Goal: Information Seeking & Learning: Learn about a topic

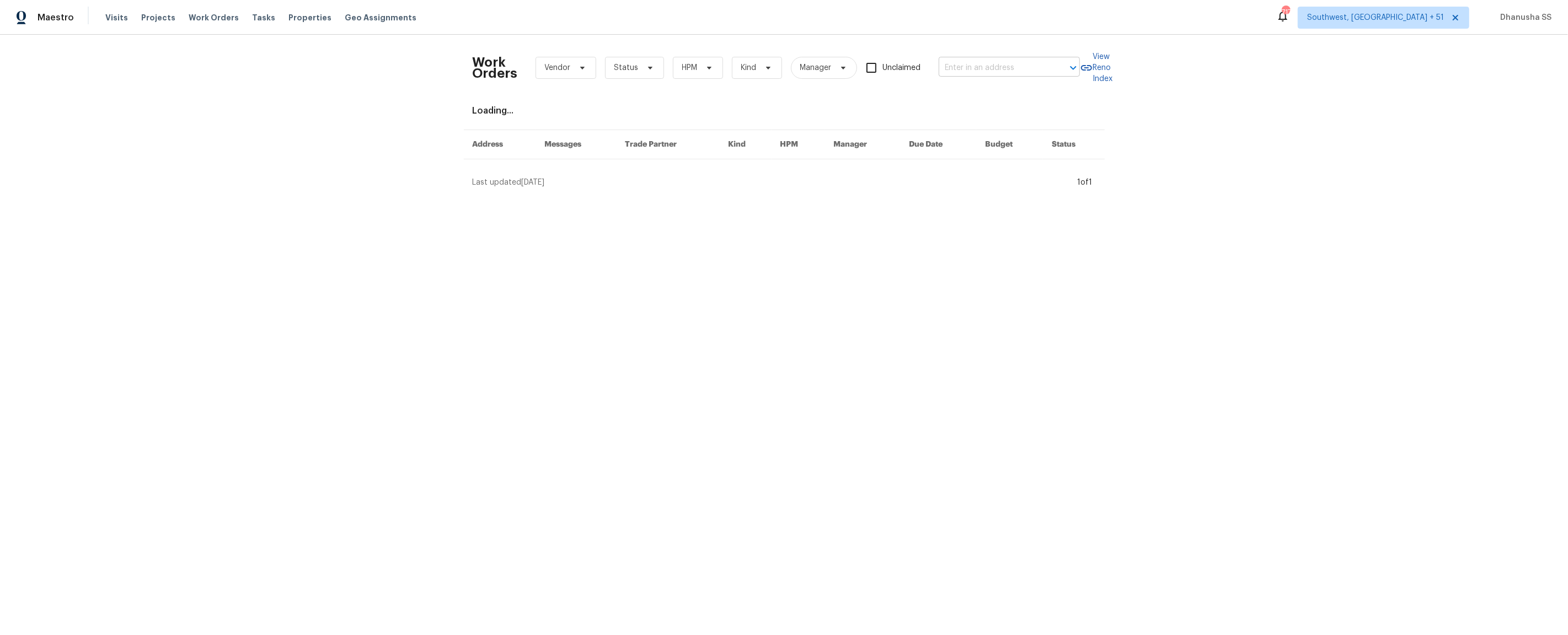
click at [976, 69] on input "text" at bounding box center [993, 68] width 110 height 17
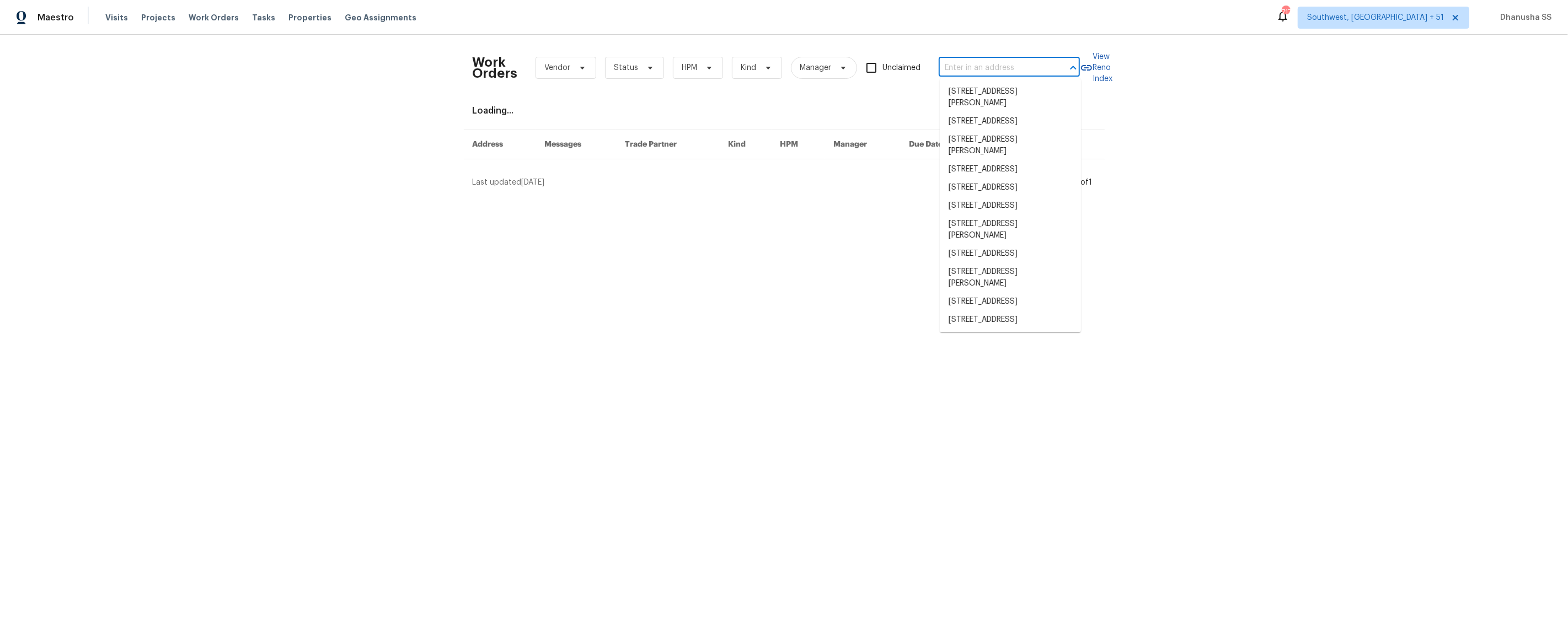
paste input "[STREET_ADDRESS][PERSON_NAME][PERSON_NAME]"
type input "[STREET_ADDRESS][PERSON_NAME][PERSON_NAME]"
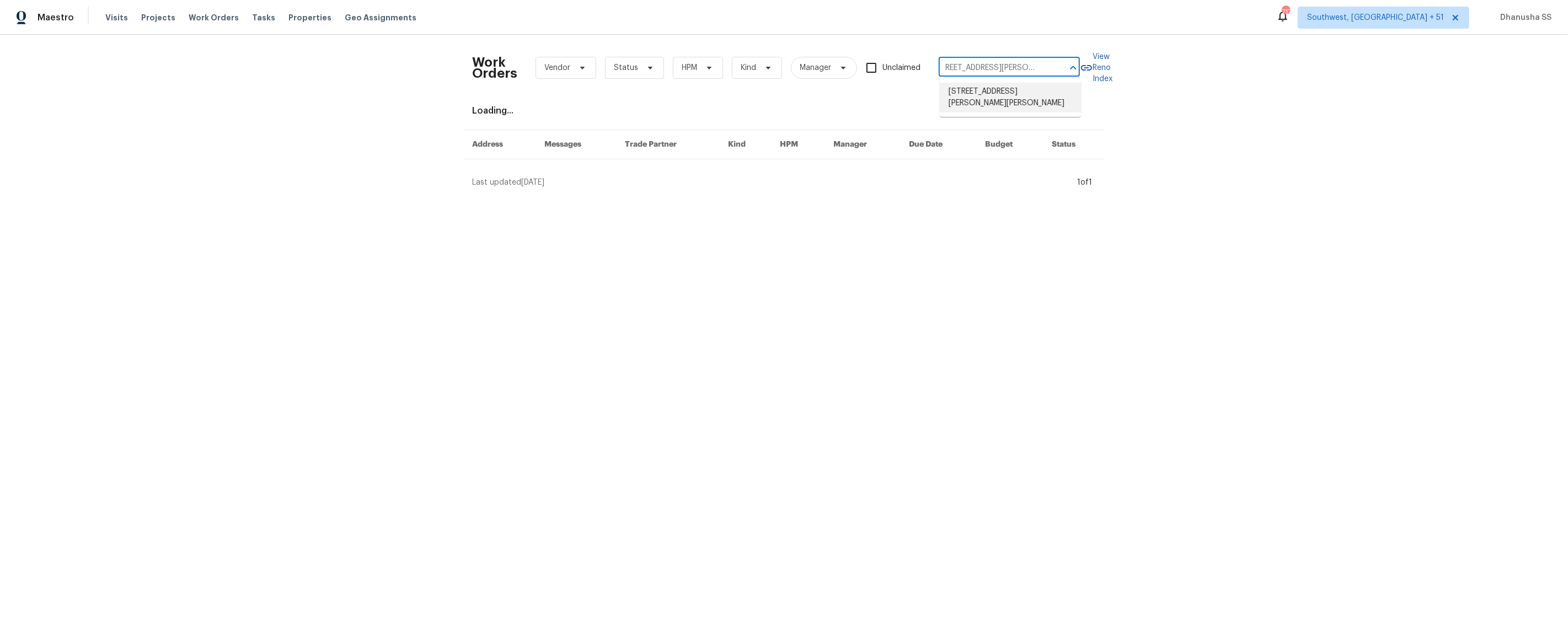
click at [1013, 90] on li "[STREET_ADDRESS][PERSON_NAME][PERSON_NAME]" at bounding box center [1010, 97] width 141 height 30
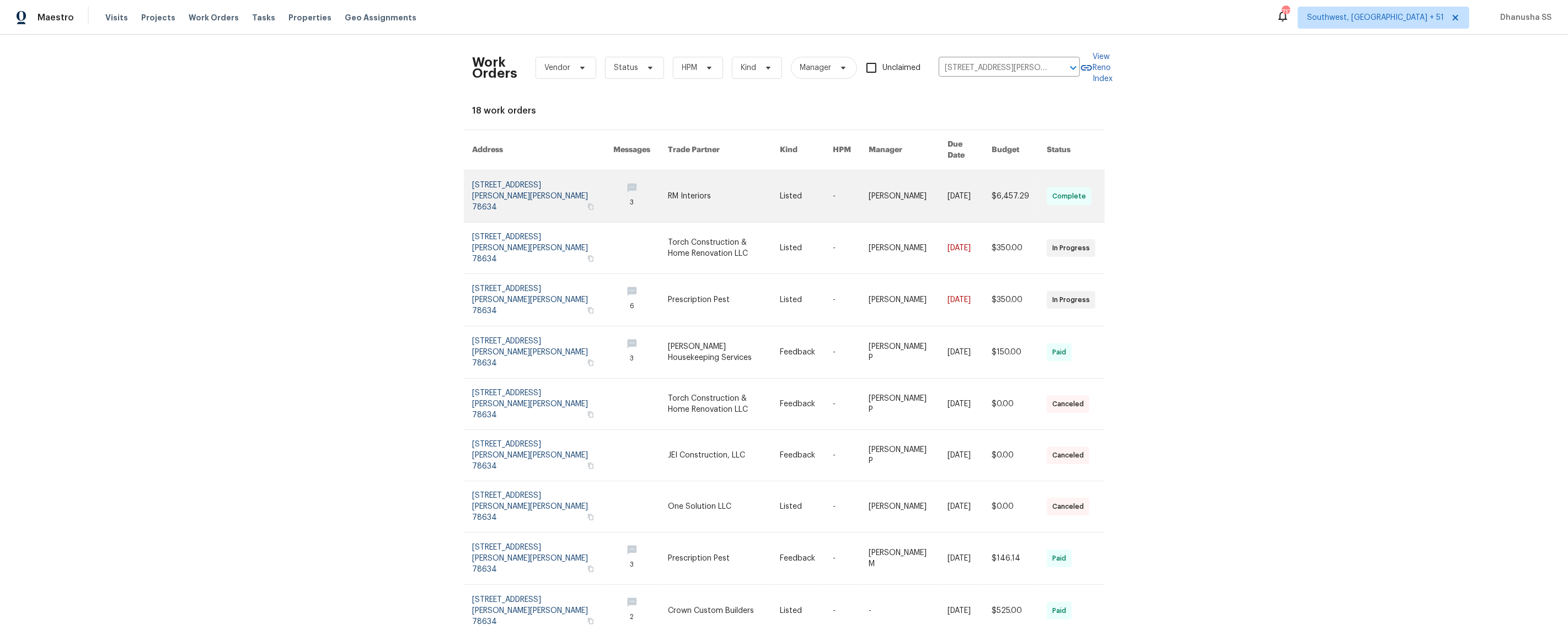
click at [891, 170] on link at bounding box center [908, 196] width 79 height 52
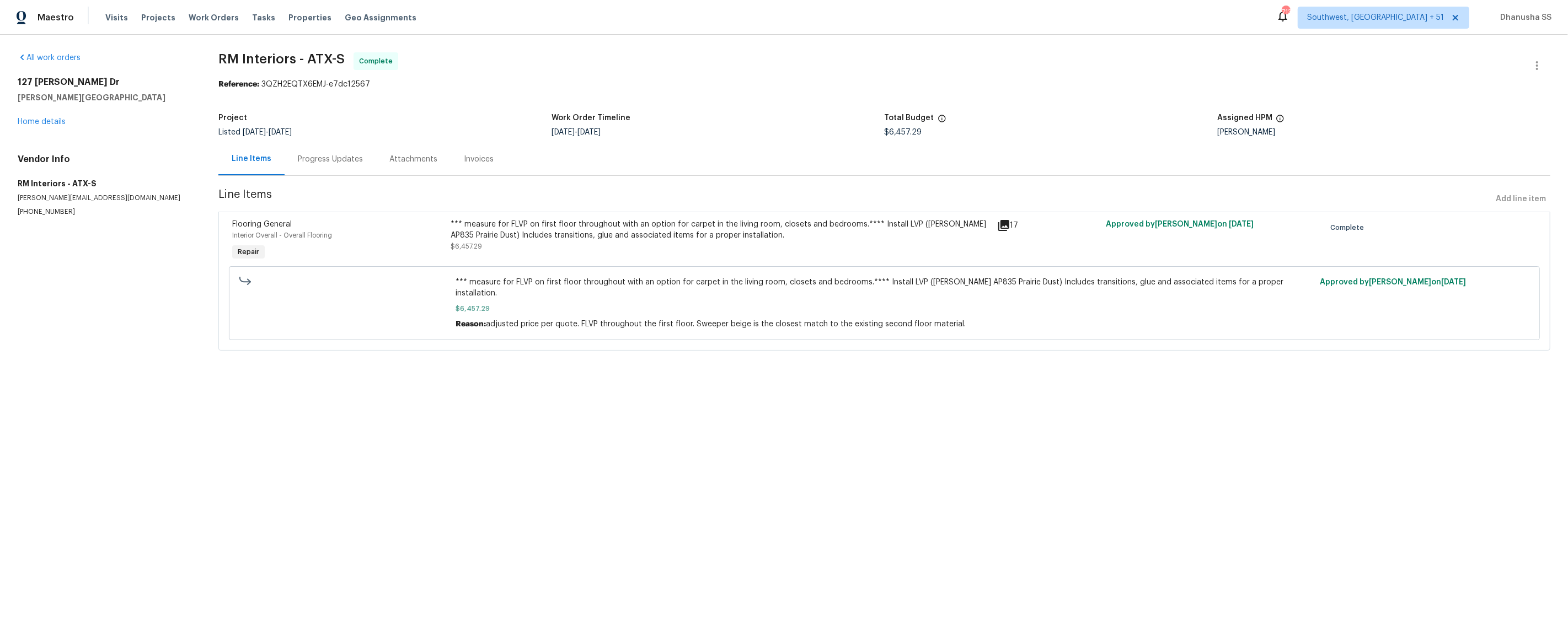
click at [58, 128] on div "All work orders [STREET_ADDRESS][PERSON_NAME][PERSON_NAME] Home details Vendor …" at bounding box center [105, 134] width 174 height 164
click at [55, 124] on link "Home details" at bounding box center [41, 122] width 48 height 8
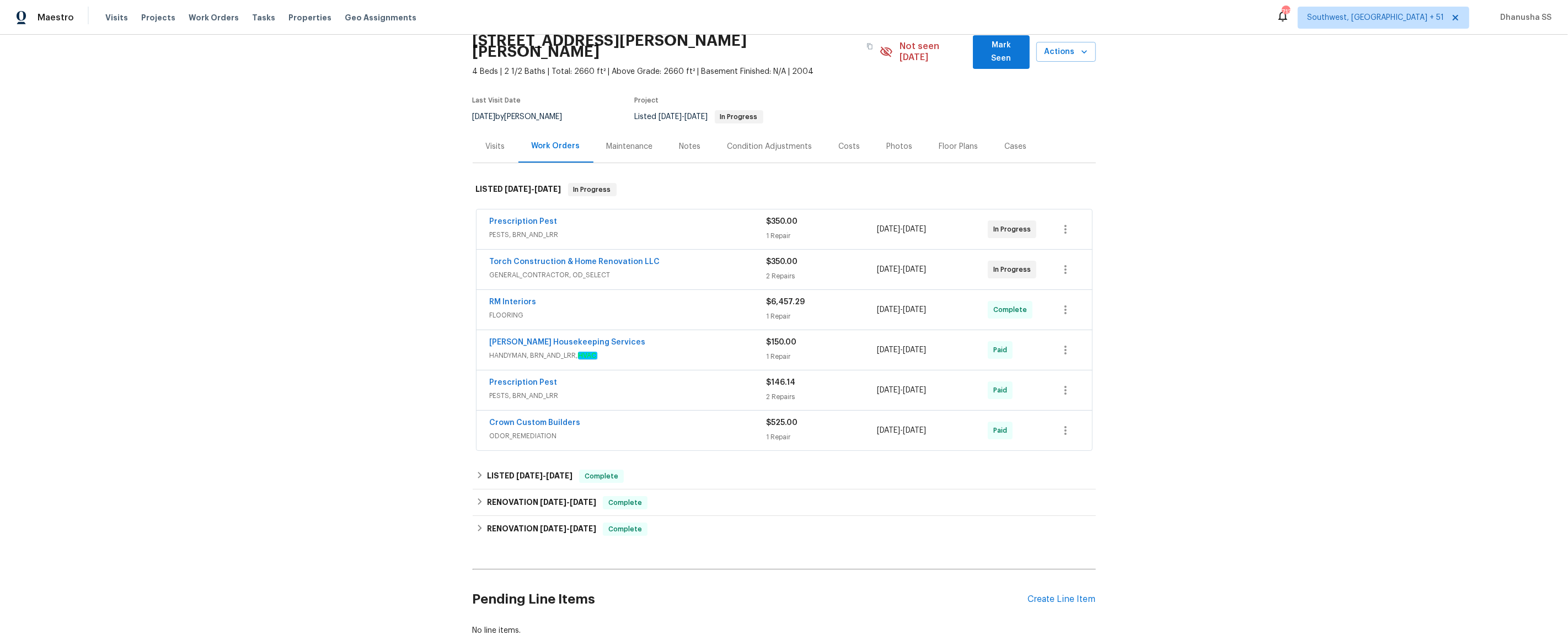
scroll to position [90, 0]
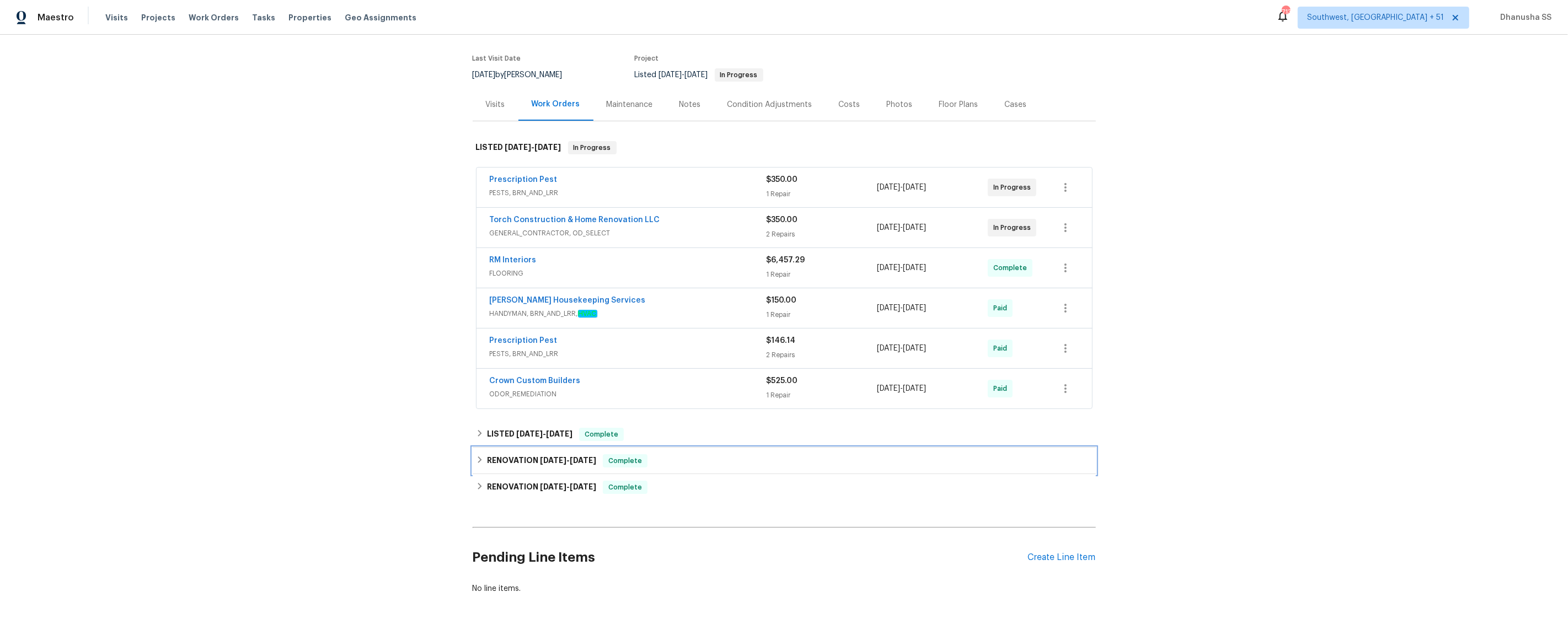
click at [730, 454] on div "RENOVATION [DATE] - [DATE] Complete" at bounding box center [784, 461] width 617 height 13
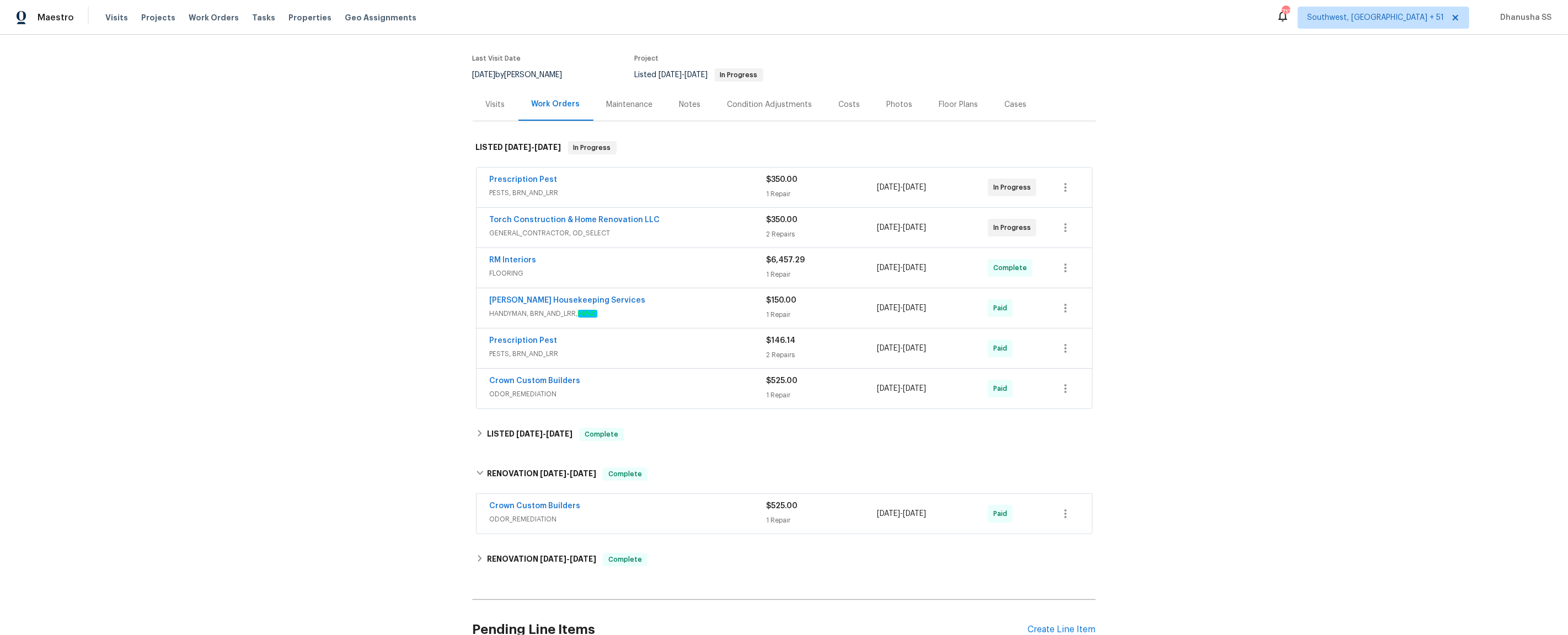
click at [731, 513] on span "ODOR_REMEDIATION" at bounding box center [628, 519] width 277 height 11
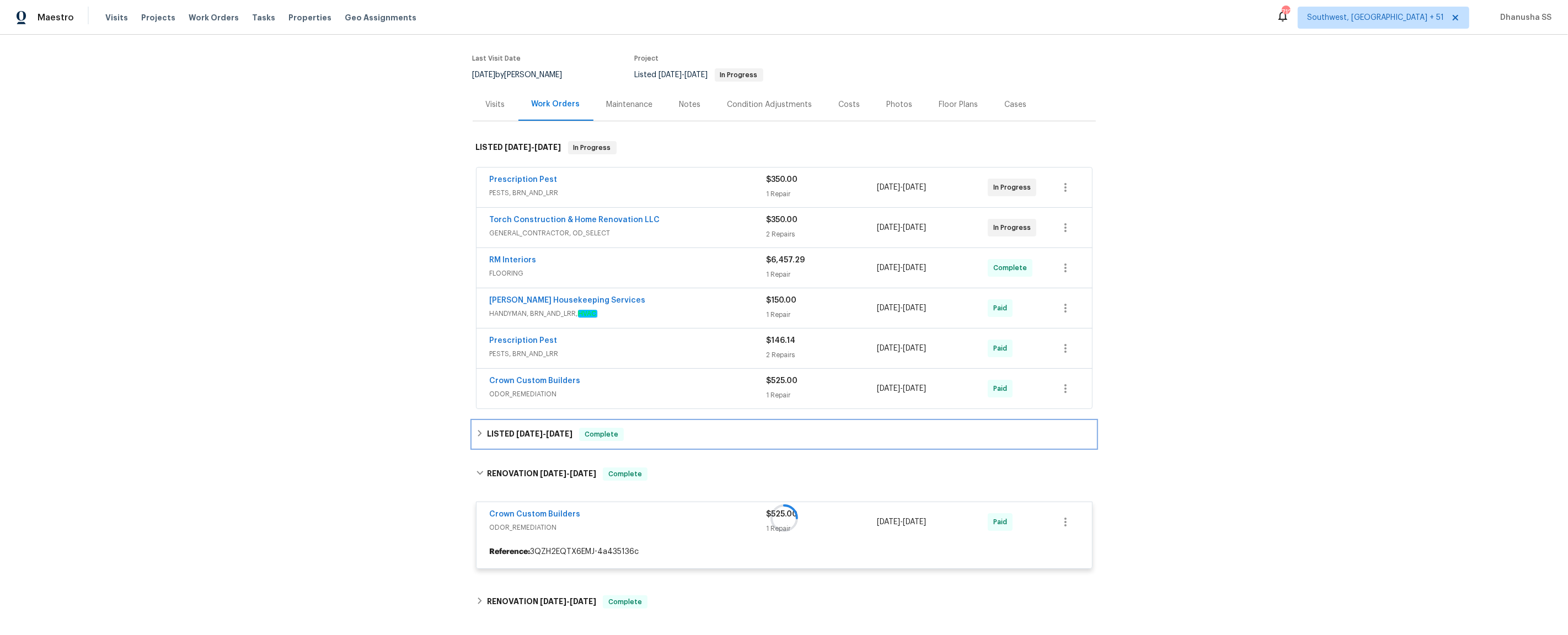
click at [673, 430] on div "LISTED [DATE] - [DATE] Complete" at bounding box center [784, 434] width 617 height 13
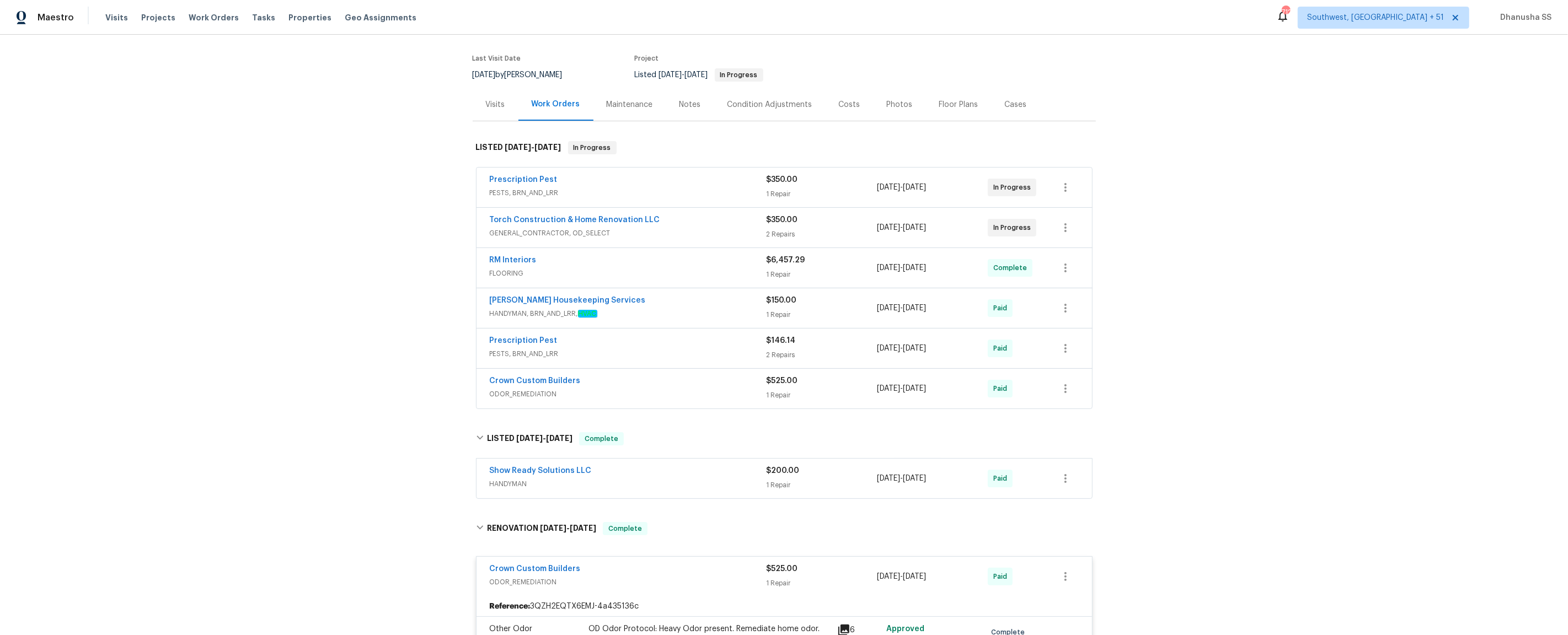
click at [708, 478] on span "HANDYMAN" at bounding box center [628, 484] width 277 height 11
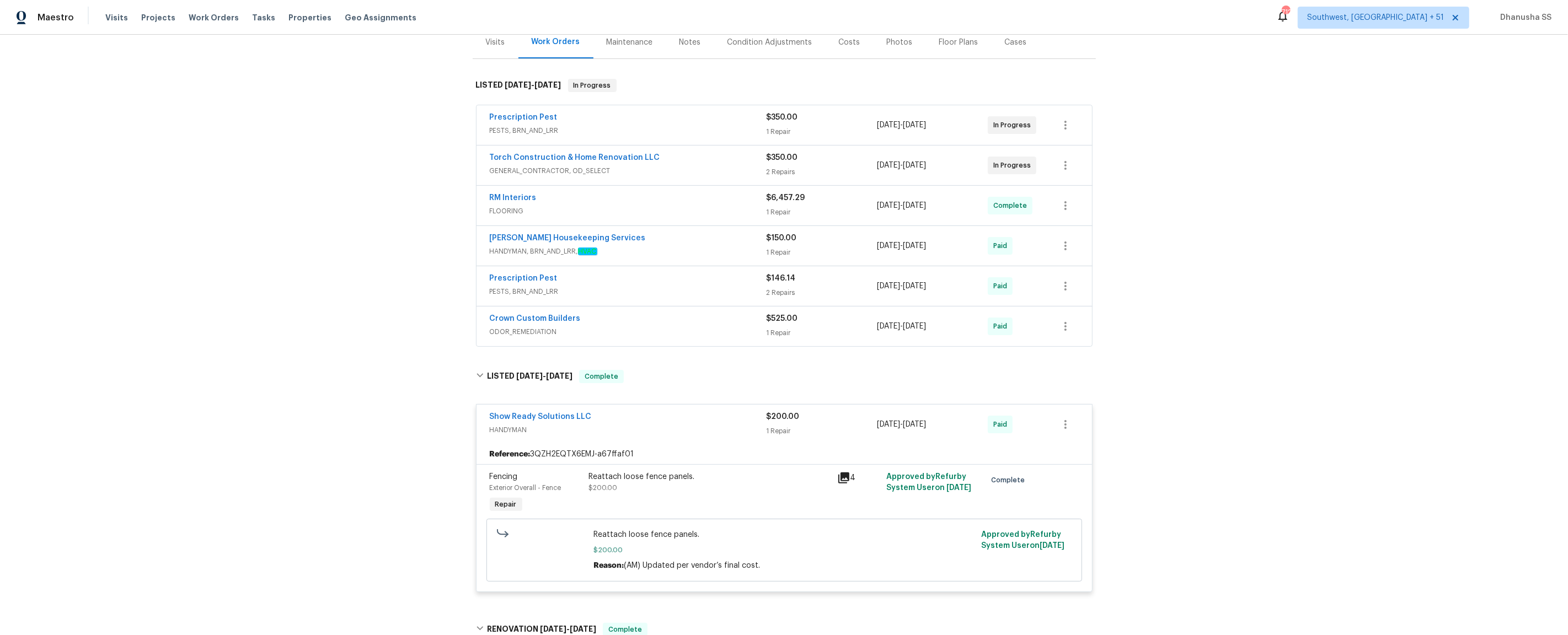
scroll to position [130, 0]
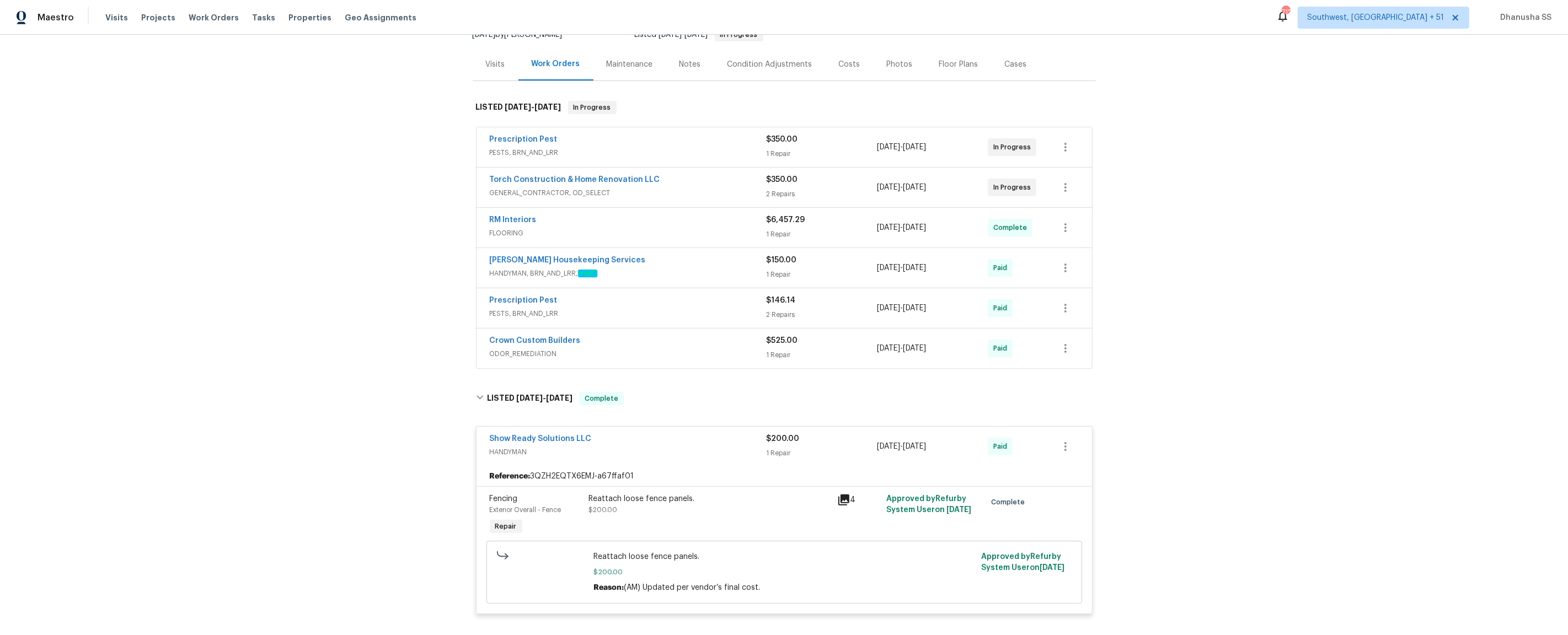
click at [719, 349] on span "ODOR_REMEDIATION" at bounding box center [628, 354] width 277 height 11
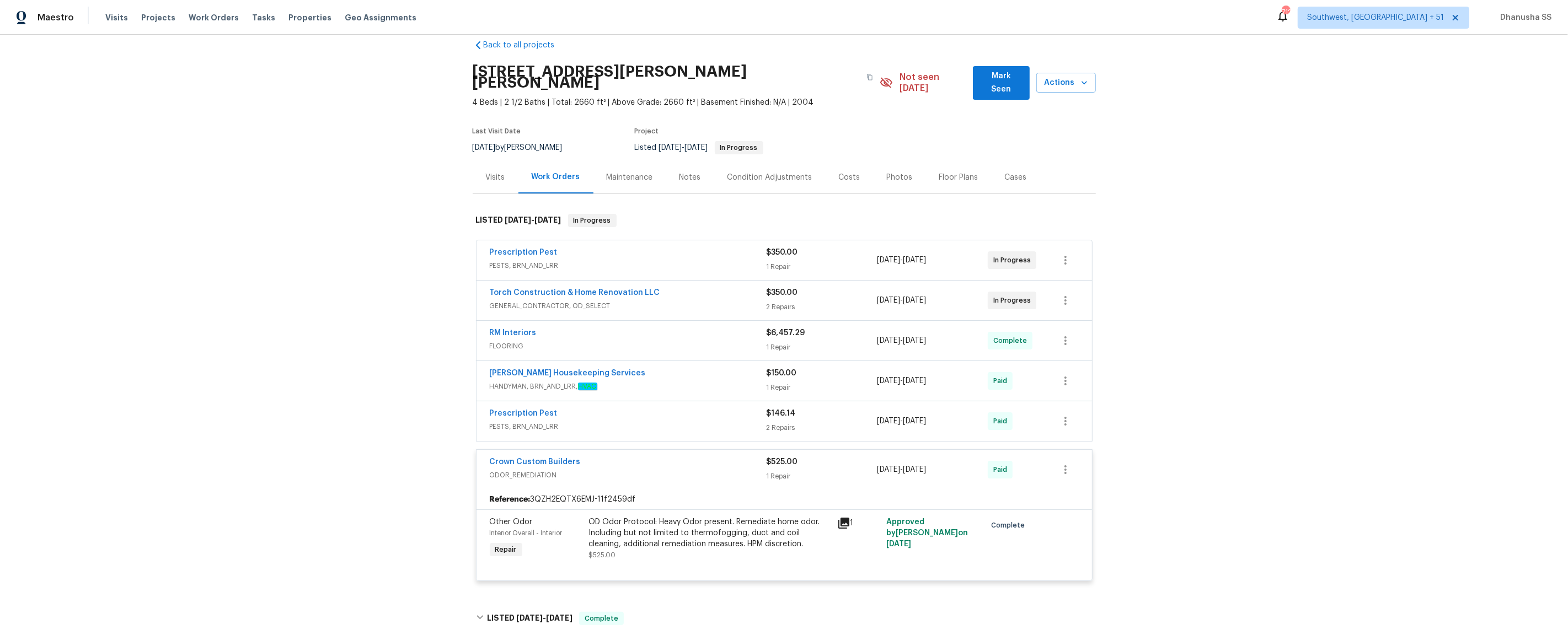
scroll to position [13, 0]
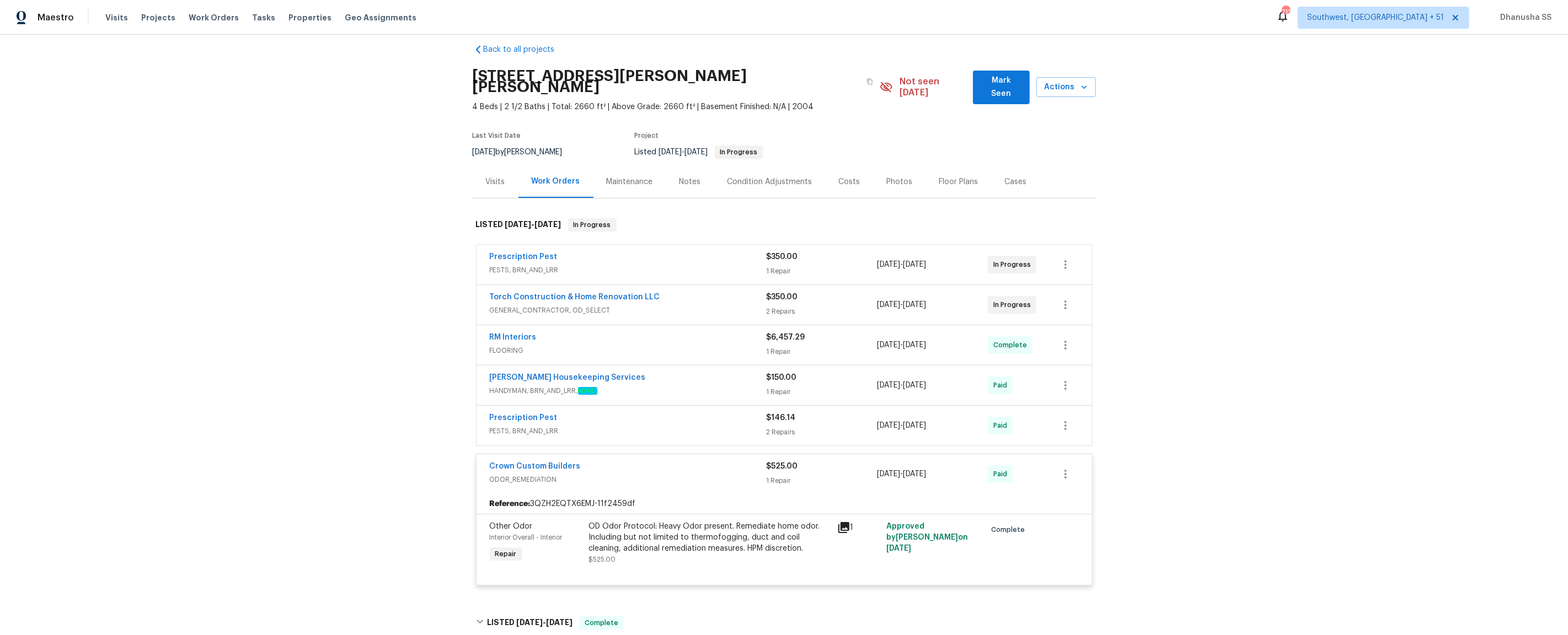
click at [723, 412] on div "Prescription Pest" at bounding box center [628, 419] width 277 height 13
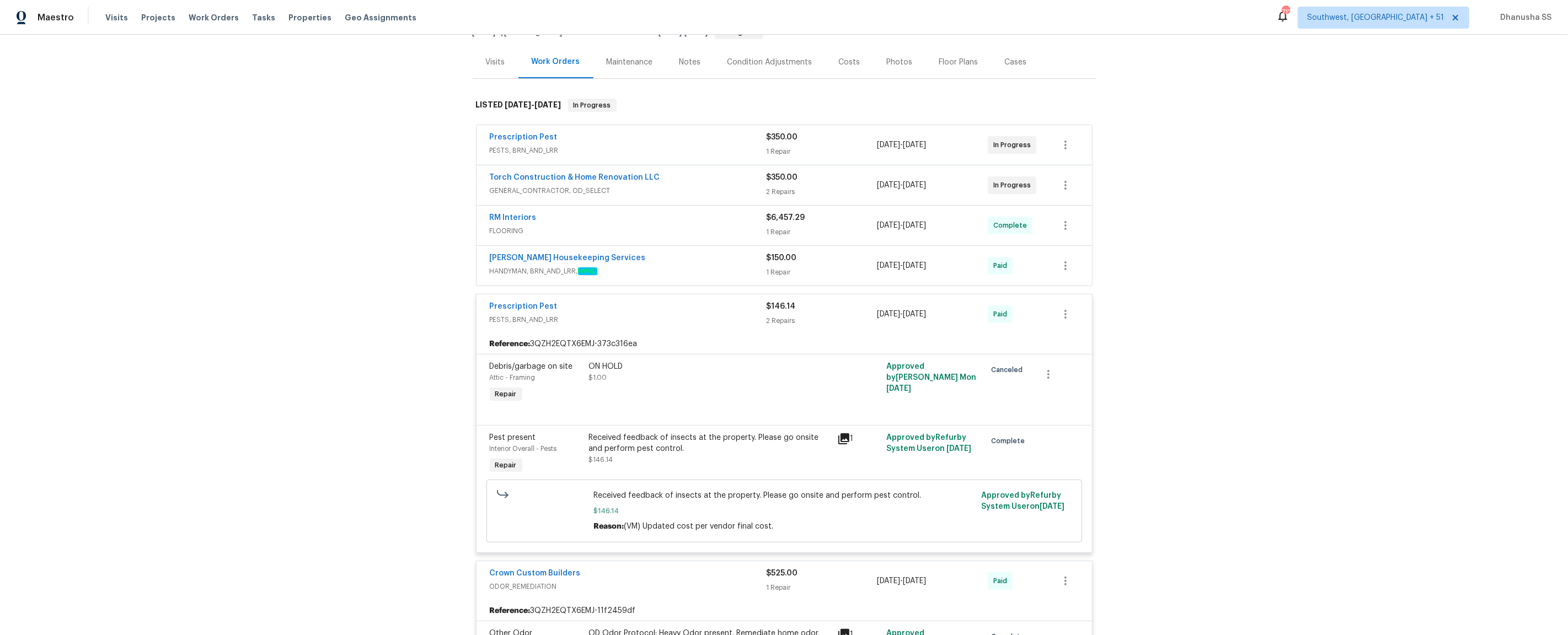
scroll to position [133, 0]
drag, startPoint x: 586, startPoint y: 436, endPoint x: 702, endPoint y: 436, distance: 116.0
click at [702, 436] on div "Received feedback of insects at the property. Please go onsite and perform pest…" at bounding box center [710, 453] width 248 height 50
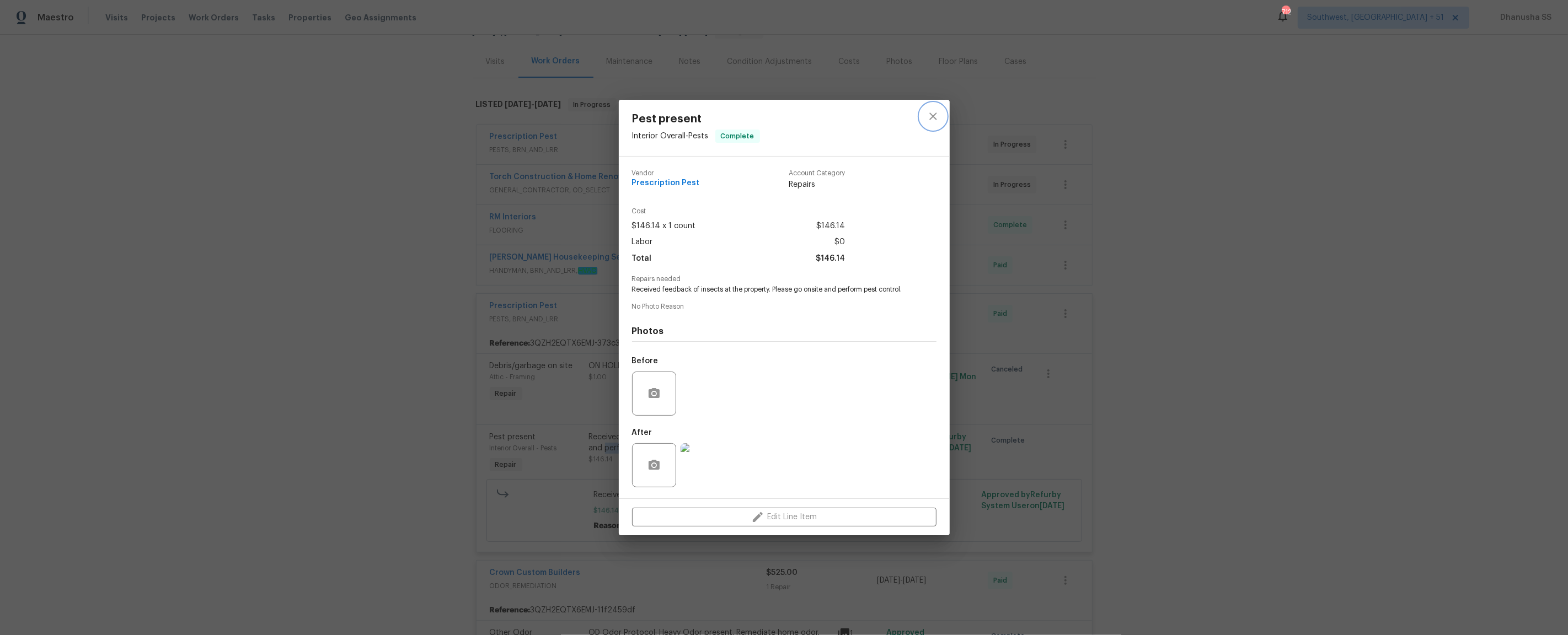
click at [931, 124] on button "close" at bounding box center [933, 116] width 26 height 26
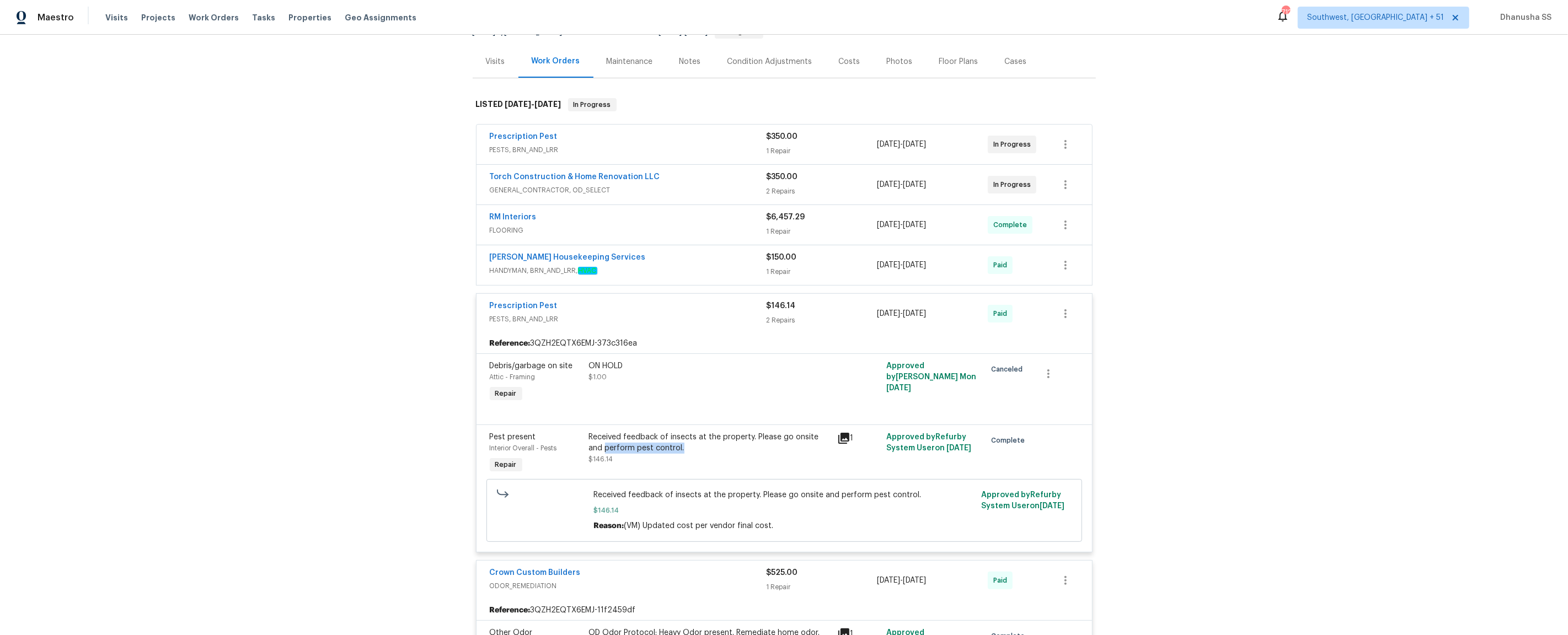
scroll to position [130, 0]
click at [721, 255] on div "[PERSON_NAME] Housekeeping Services" at bounding box center [628, 262] width 277 height 13
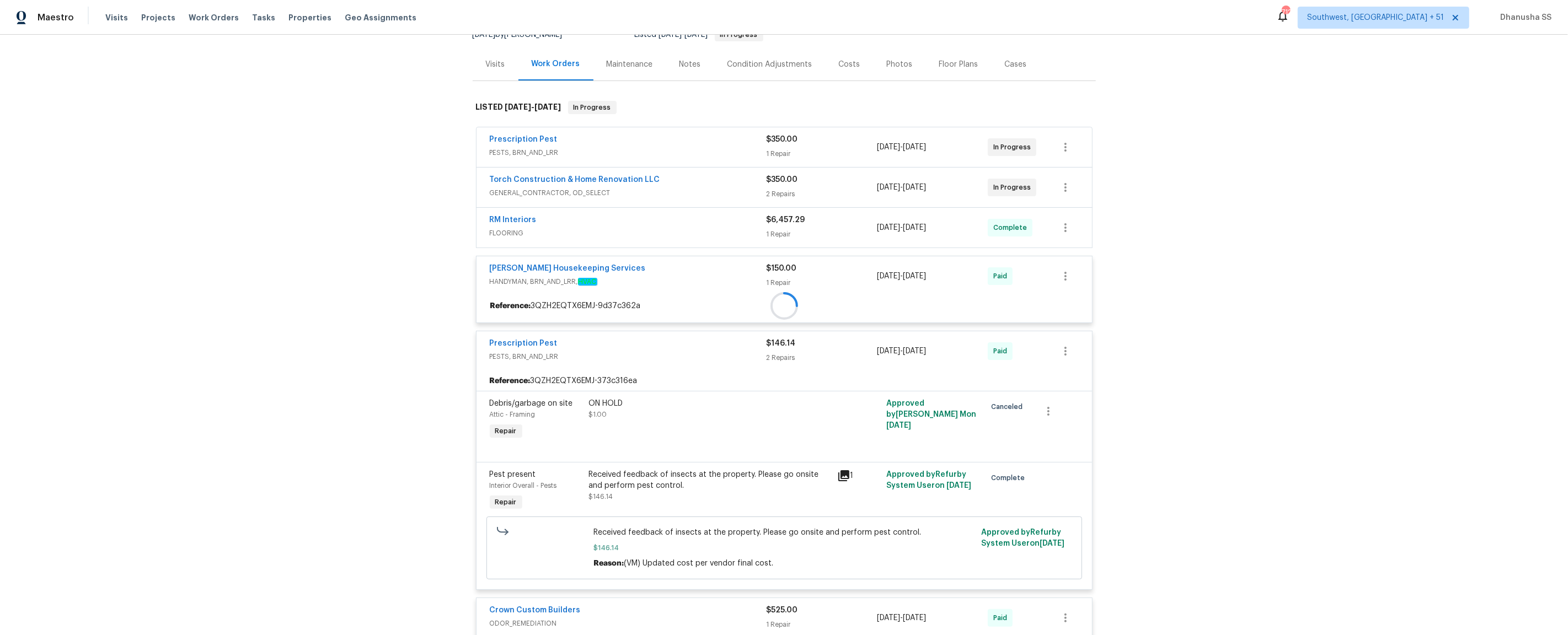
scroll to position [113, 0]
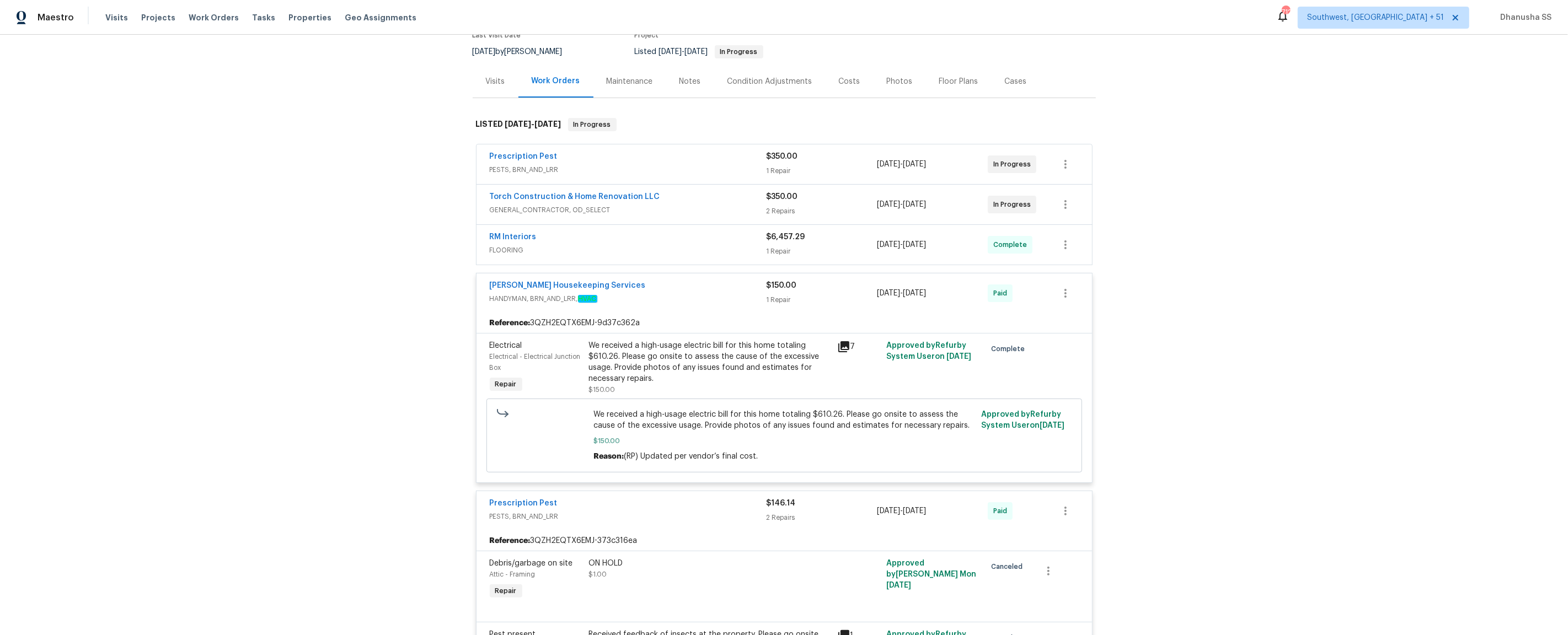
click at [709, 245] on span "FLOORING" at bounding box center [628, 250] width 277 height 11
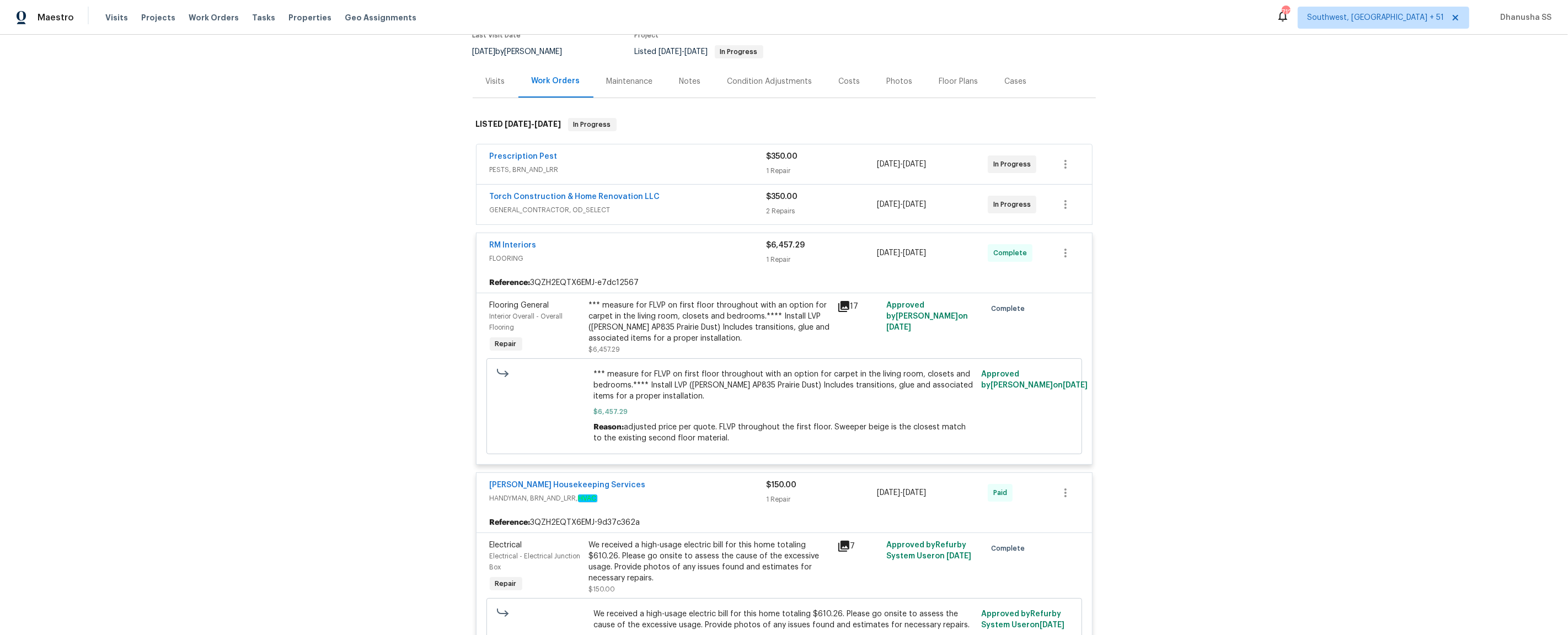
click at [687, 325] on div "*** measure for FLVP on first floor throughout with an option for carpet in the…" at bounding box center [710, 322] width 242 height 44
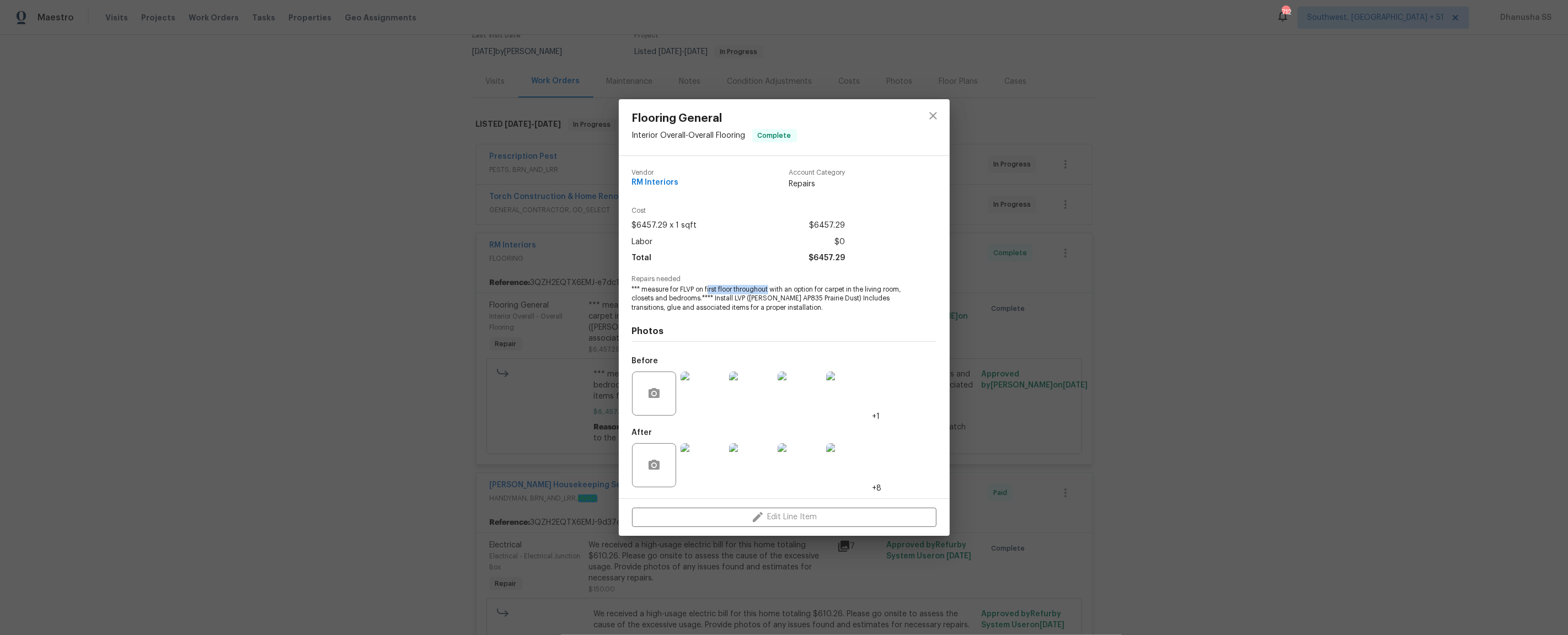
drag, startPoint x: 709, startPoint y: 290, endPoint x: 772, endPoint y: 288, distance: 63.0
click at [772, 288] on span "*** measure for FLVP on first floor throughout with an option for carpet in the…" at bounding box center [769, 298] width 274 height 27
copy span "irst floor throughout"
click at [757, 256] on div "Total $6457.29" at bounding box center [738, 258] width 213 height 16
click at [1119, 280] on div "Flooring General Interior Overall - Overall Flooring Complete Vendor RM Interio…" at bounding box center [784, 318] width 1568 height 635
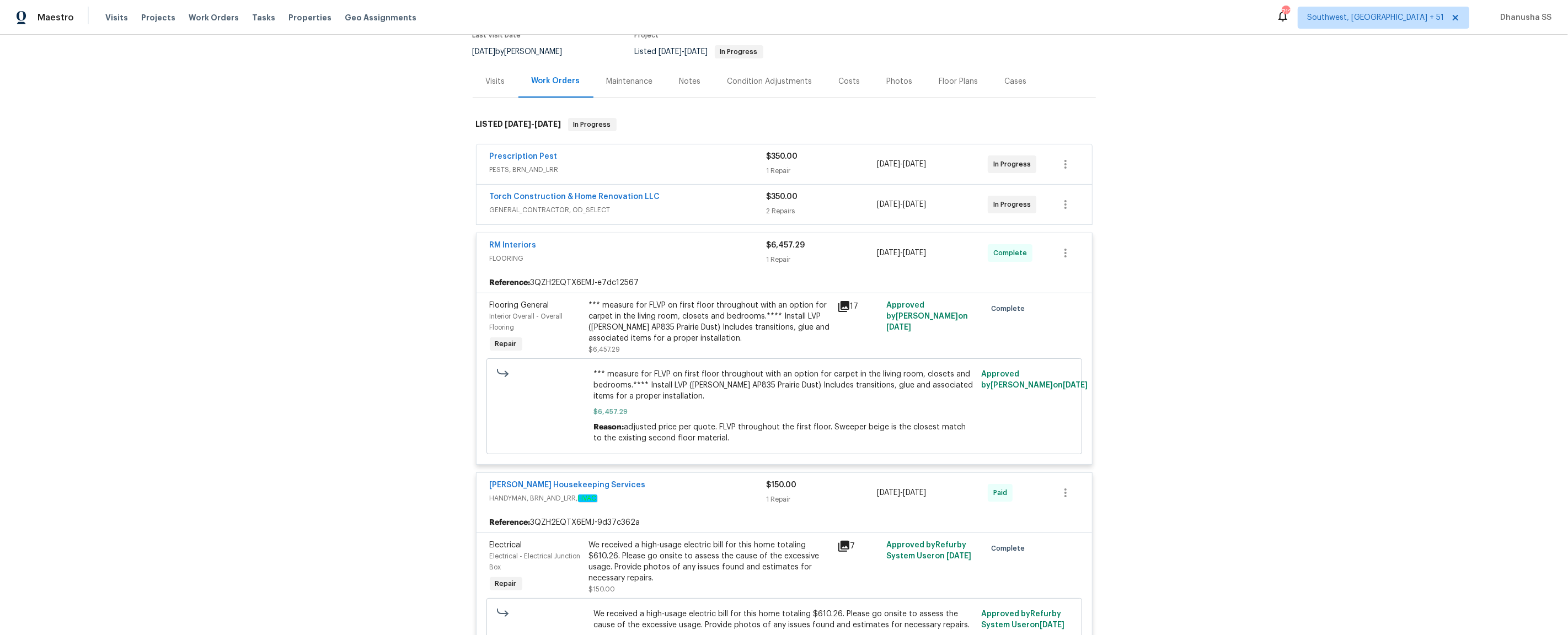
click at [714, 204] on span "GENERAL_CONTRACTOR, OD_SELECT" at bounding box center [628, 210] width 277 height 11
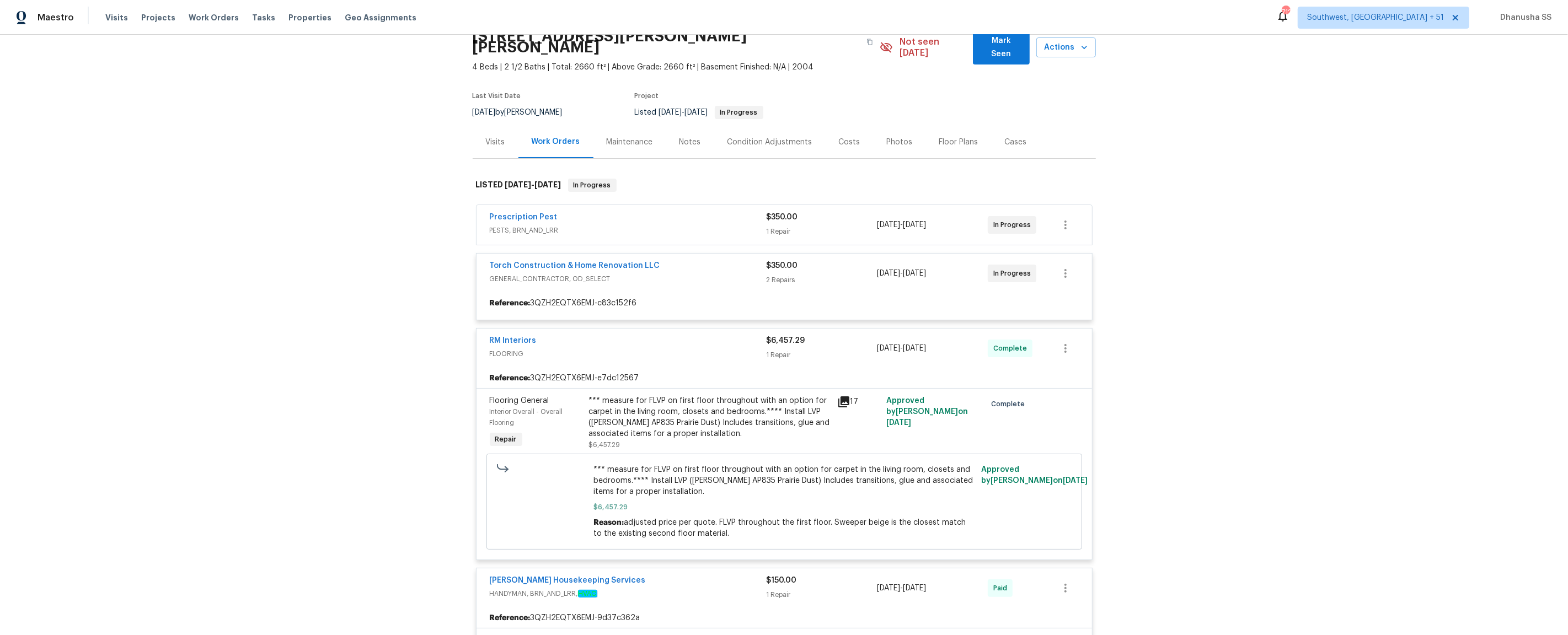
scroll to position [50, 0]
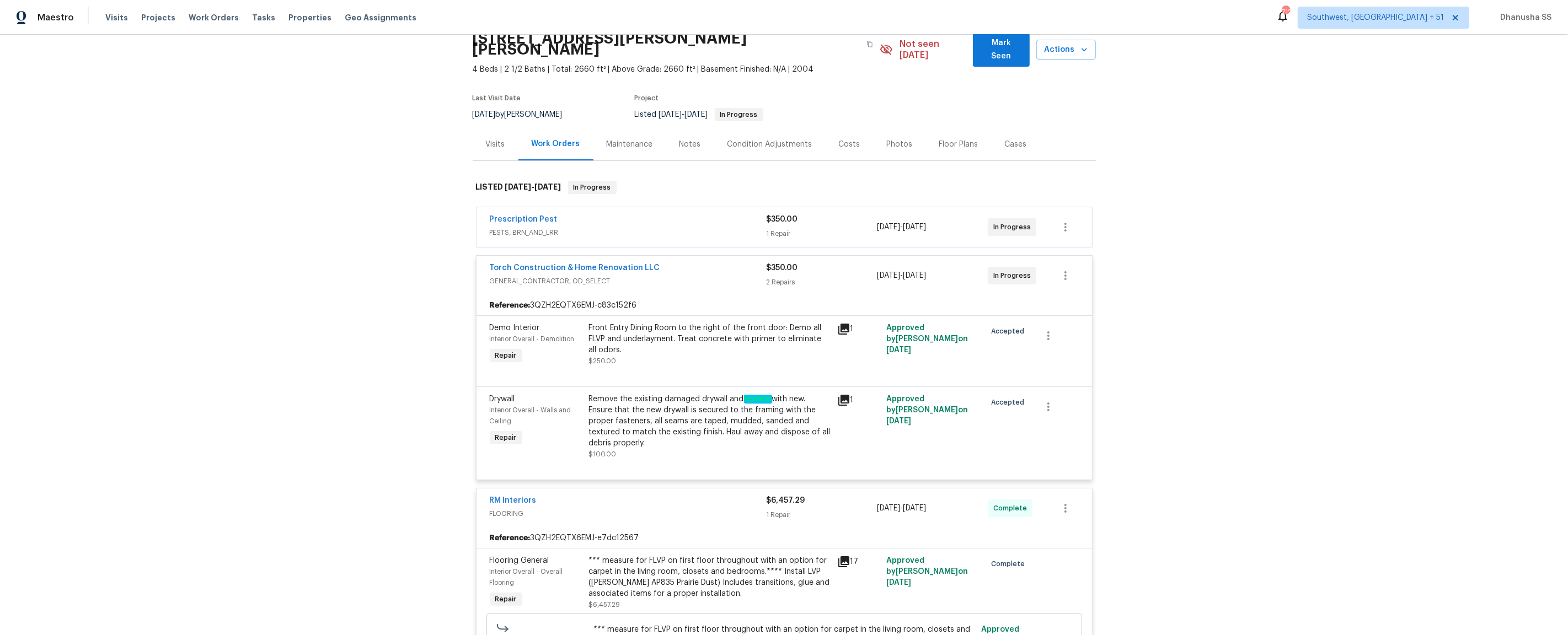
click at [728, 227] on div "Prescription Pest PESTS, BRN_AND_LRR" at bounding box center [628, 227] width 277 height 26
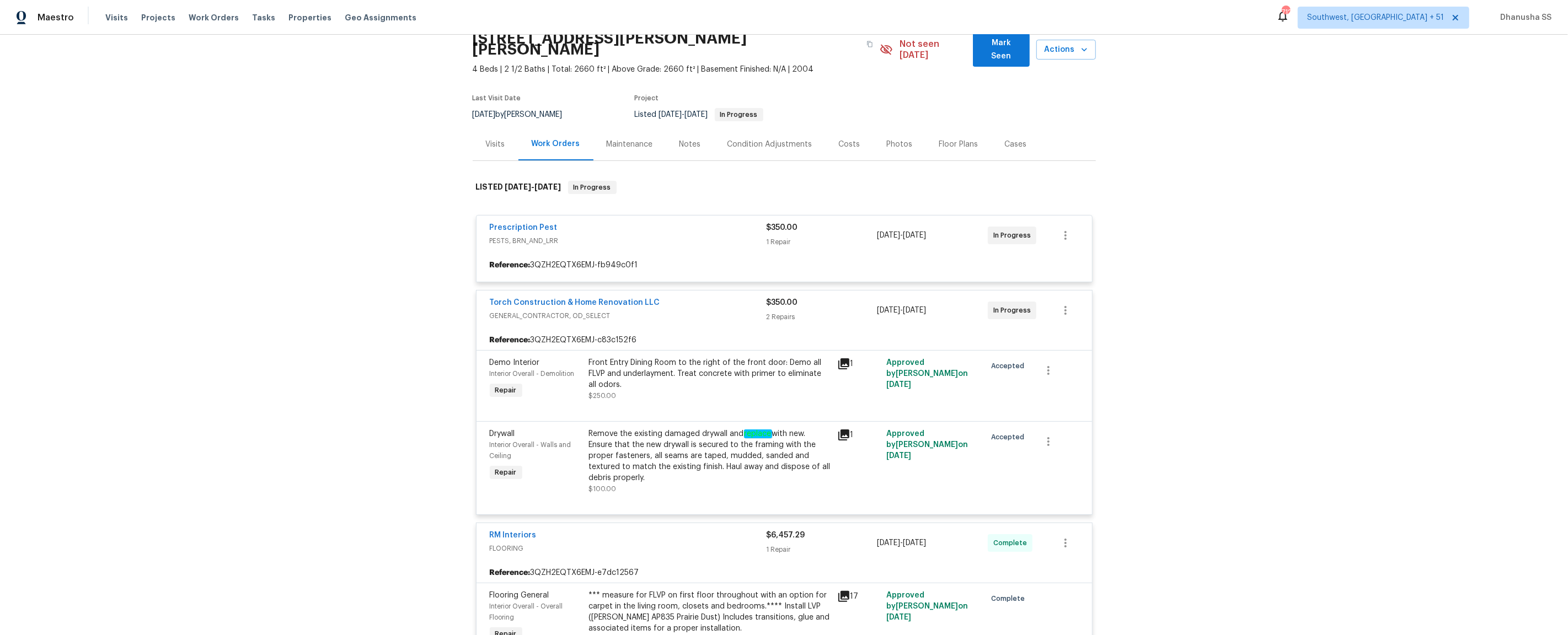
scroll to position [0, 0]
